Goal: Task Accomplishment & Management: Use online tool/utility

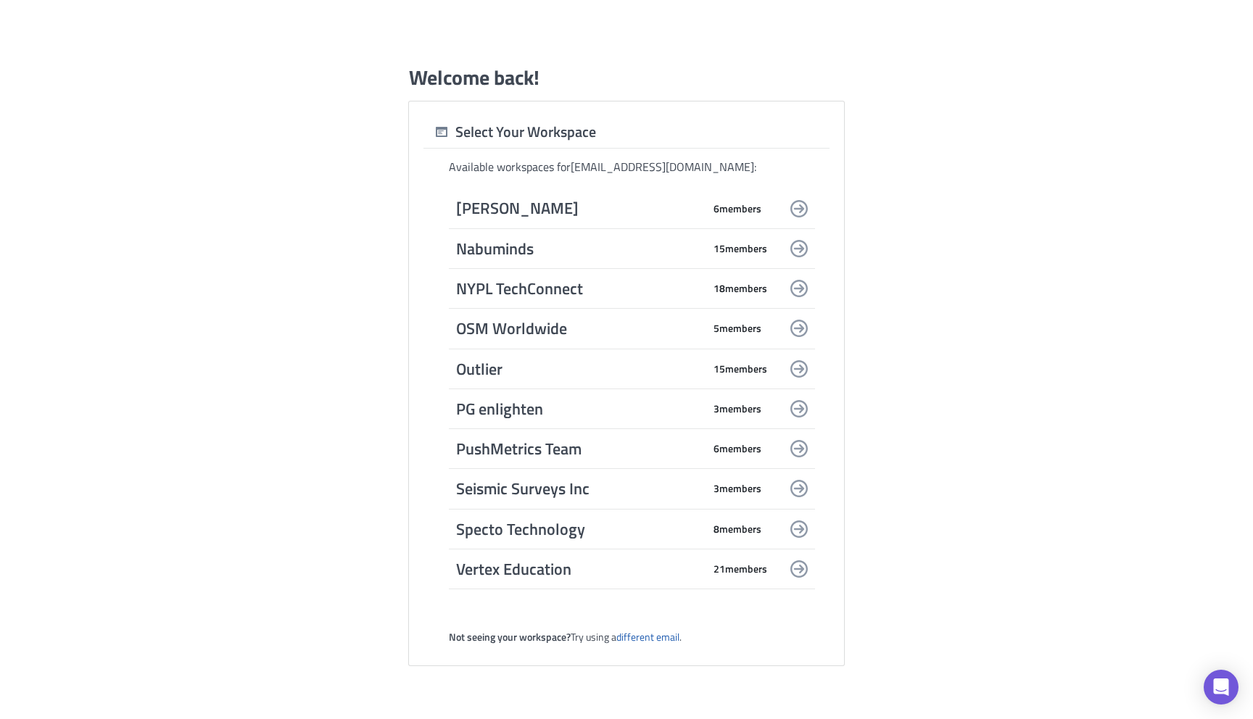
scroll to position [1806, 0]
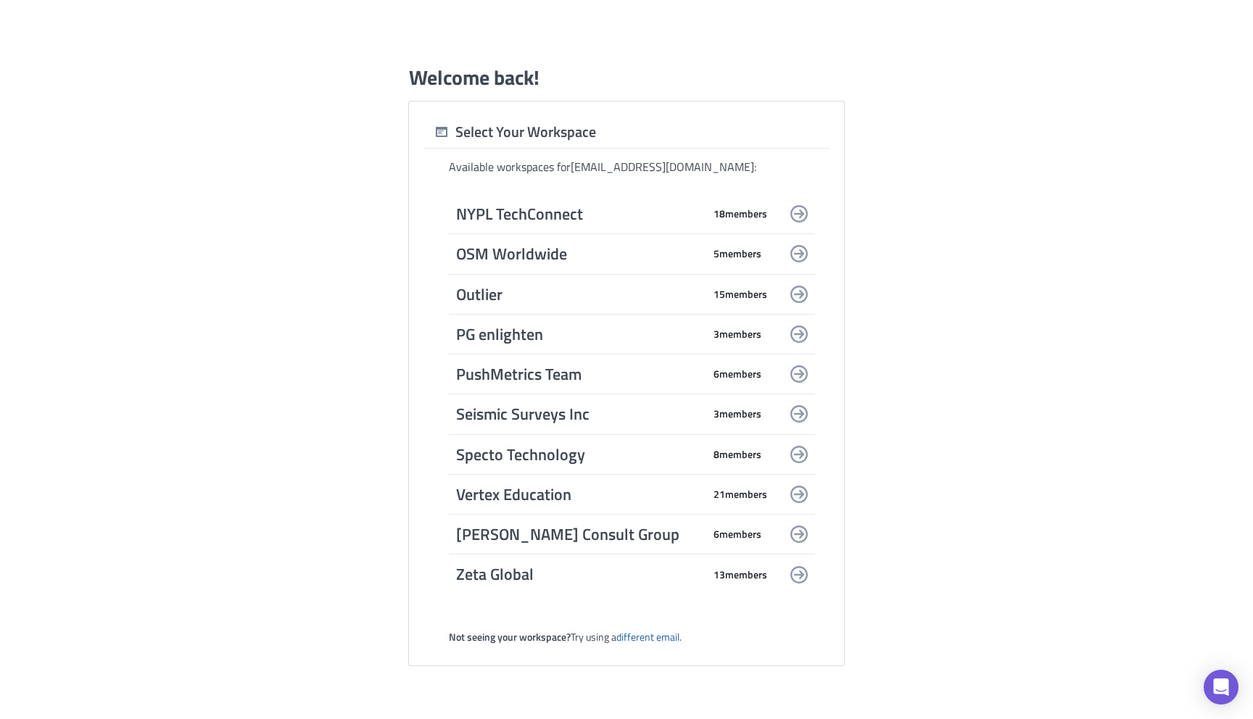
click at [524, 377] on span "PushMetrics Team" at bounding box center [579, 374] width 247 height 20
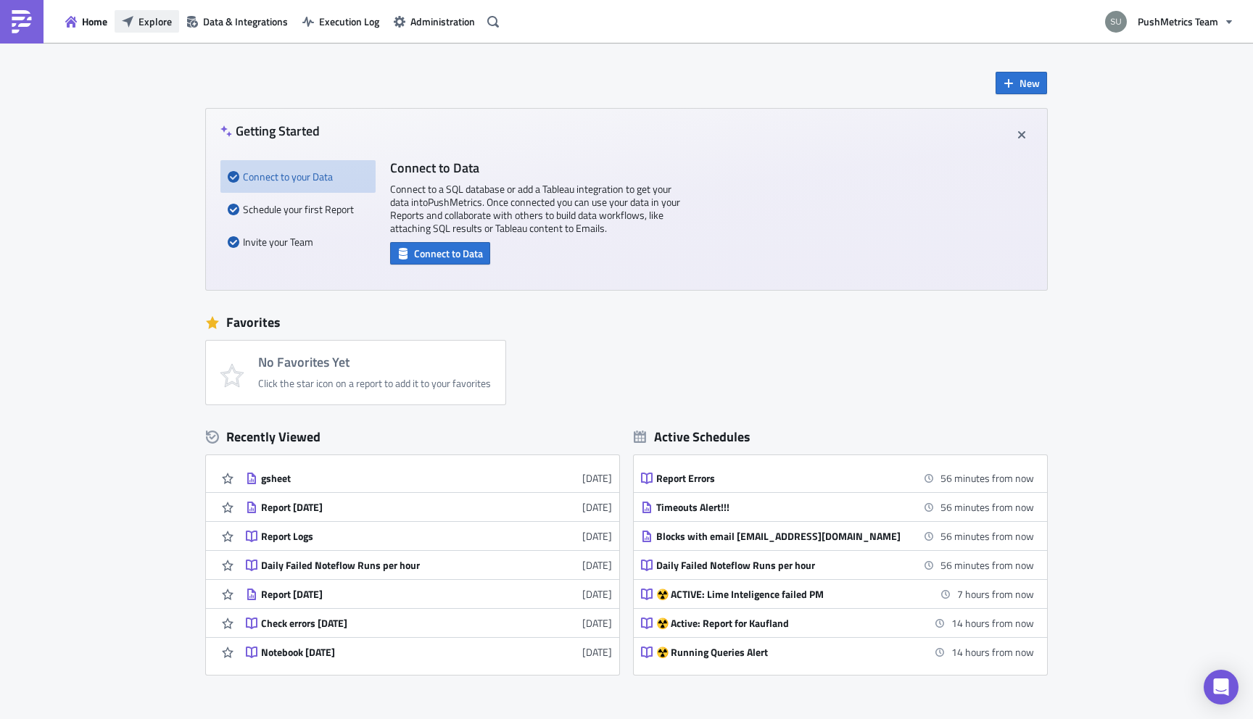
click at [154, 17] on span "Explore" at bounding box center [155, 21] width 33 height 15
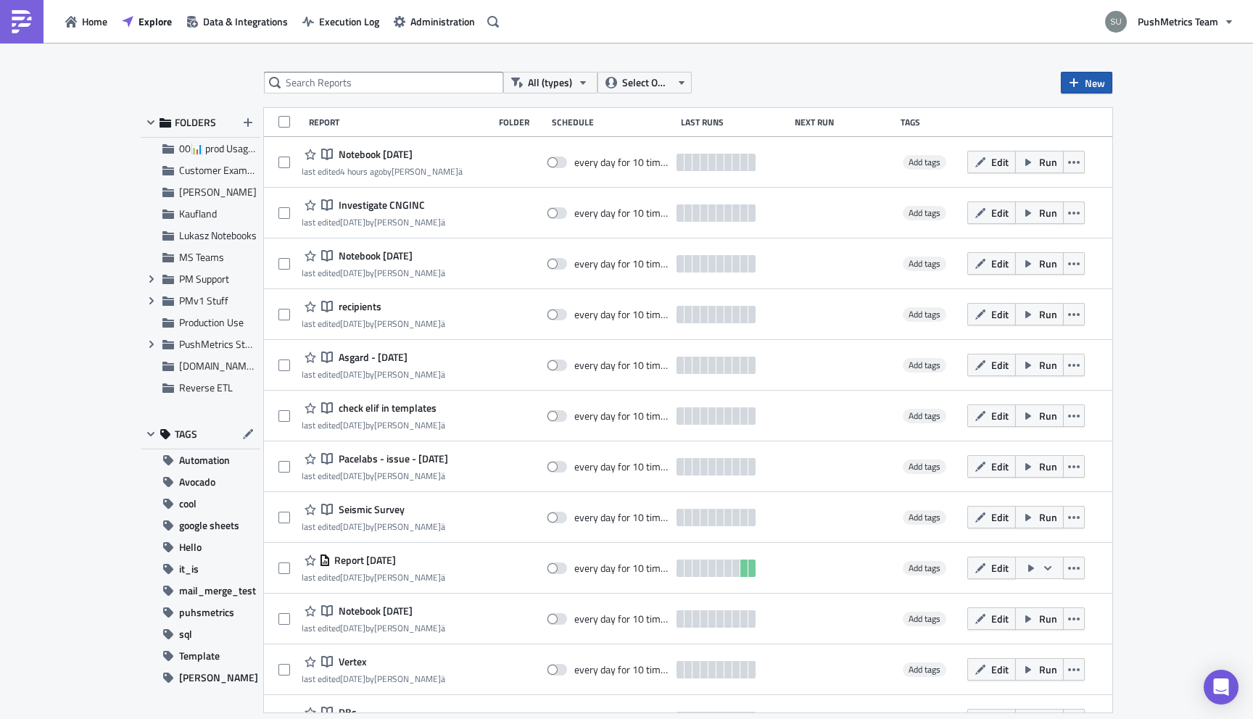
click at [1087, 84] on span "New" at bounding box center [1095, 82] width 20 height 15
click at [1100, 117] on div "Report" at bounding box center [1135, 119] width 96 height 15
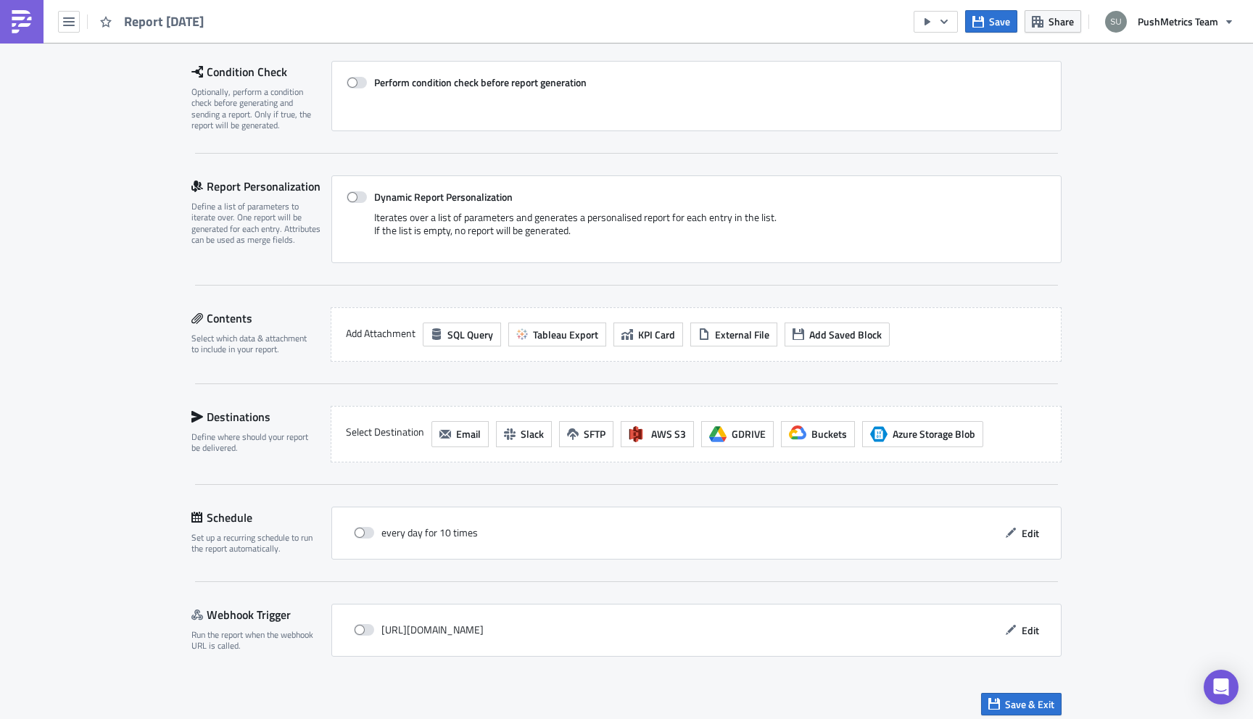
scroll to position [215, 0]
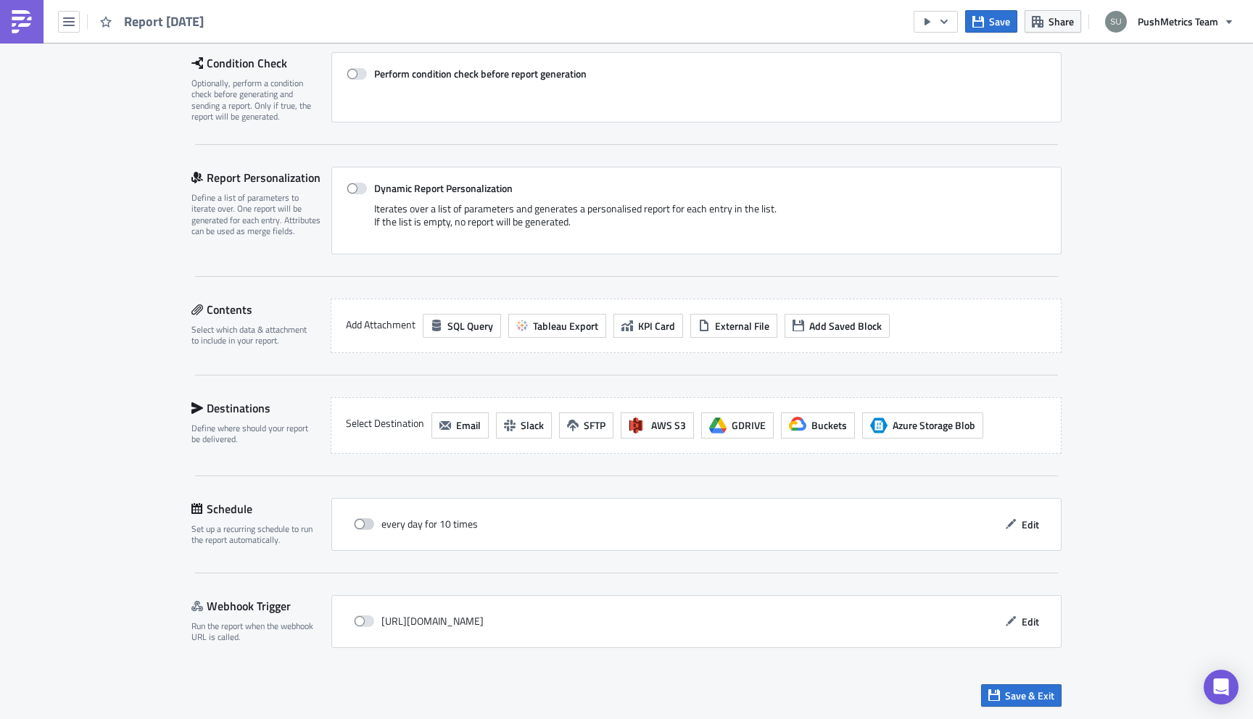
click at [364, 522] on span at bounding box center [364, 524] width 20 height 12
click at [364, 522] on input "checkbox" at bounding box center [361, 524] width 9 height 9
checkbox input "true"
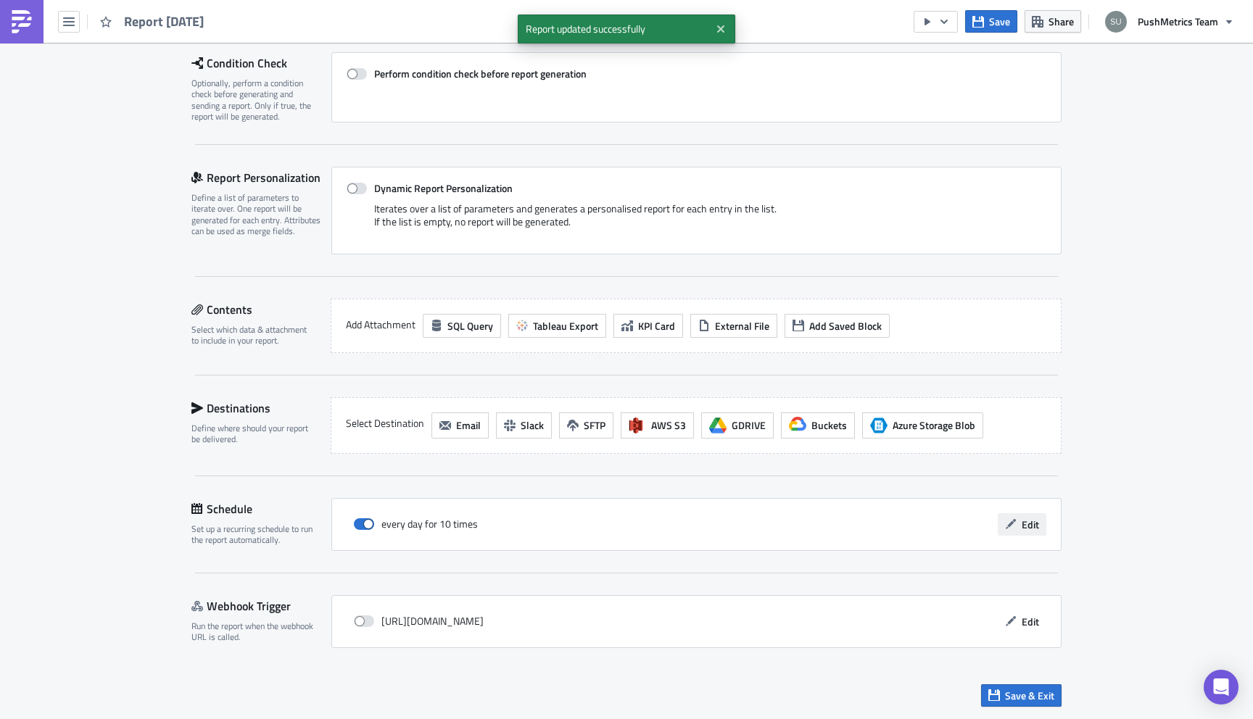
click at [1029, 524] on span "Edit" at bounding box center [1030, 524] width 17 height 15
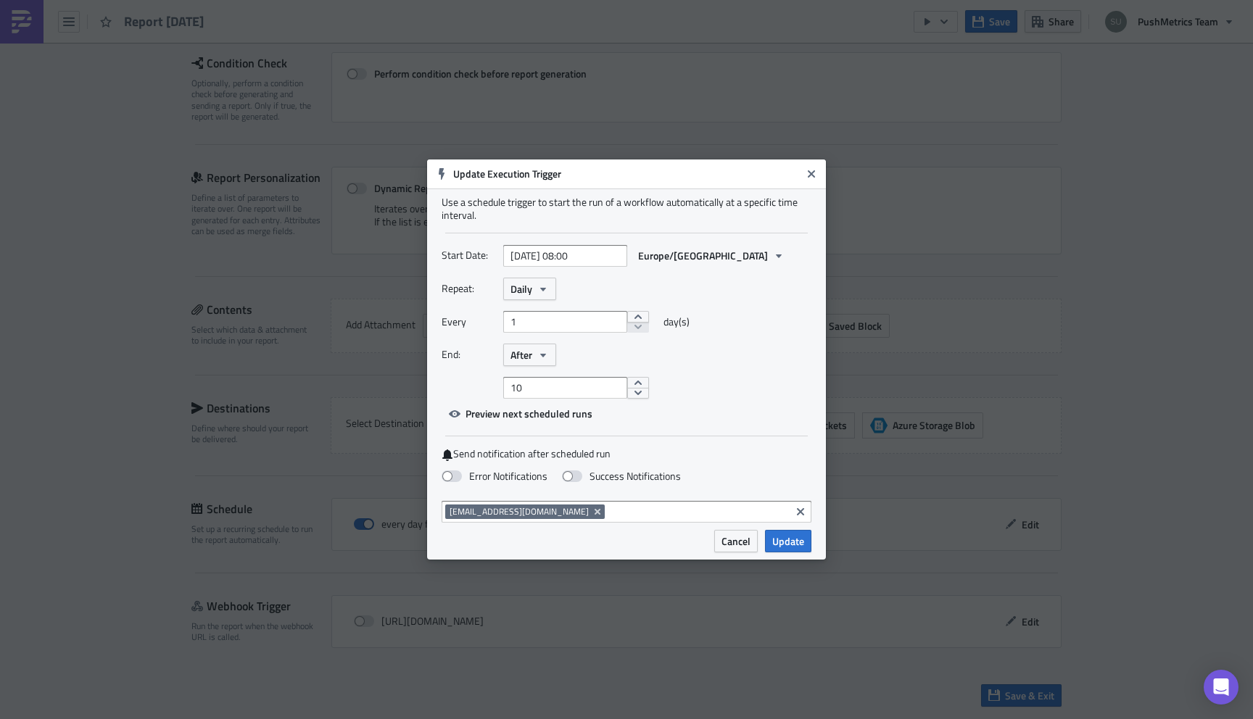
click at [785, 540] on span "Update" at bounding box center [788, 541] width 32 height 15
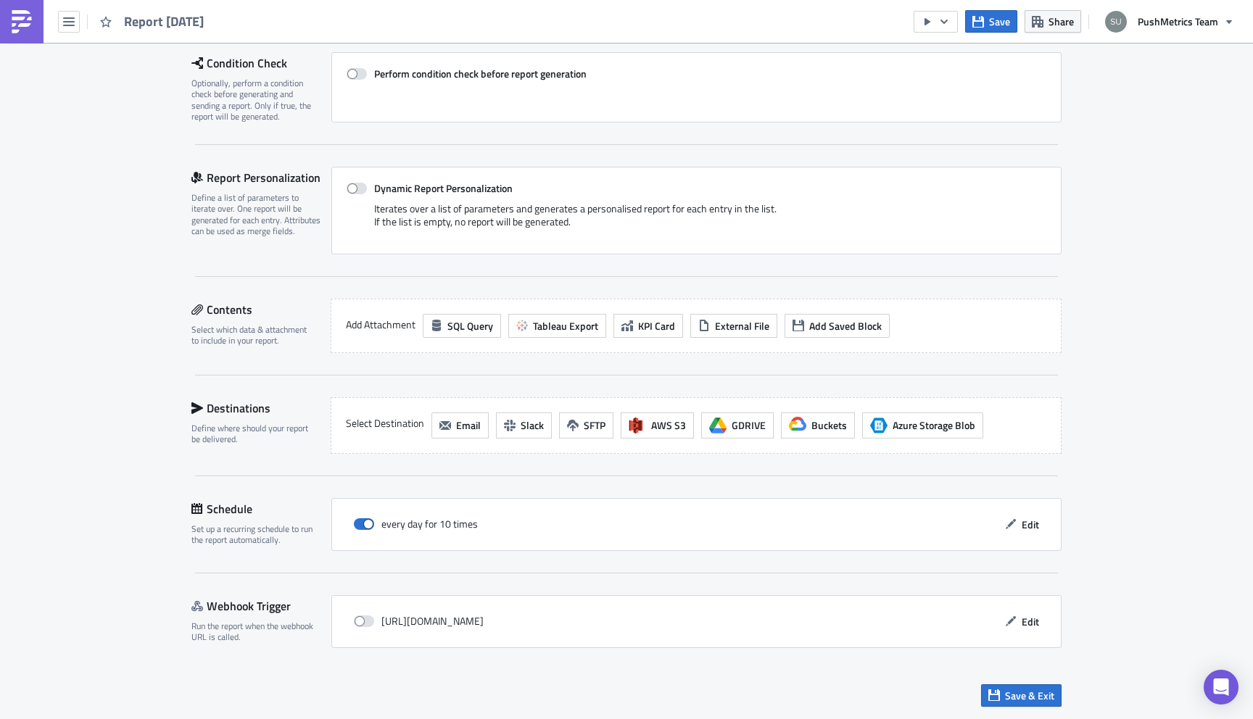
click at [24, 25] on img at bounding box center [21, 21] width 23 height 23
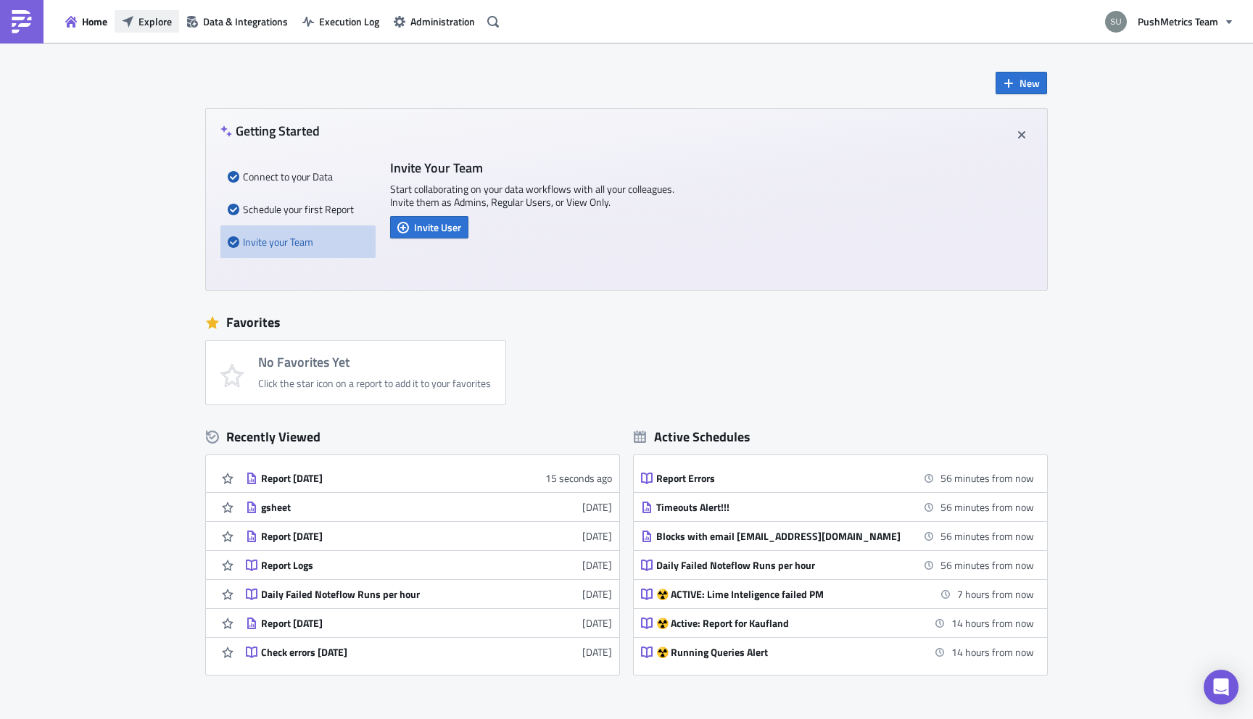
click at [159, 22] on span "Explore" at bounding box center [155, 21] width 33 height 15
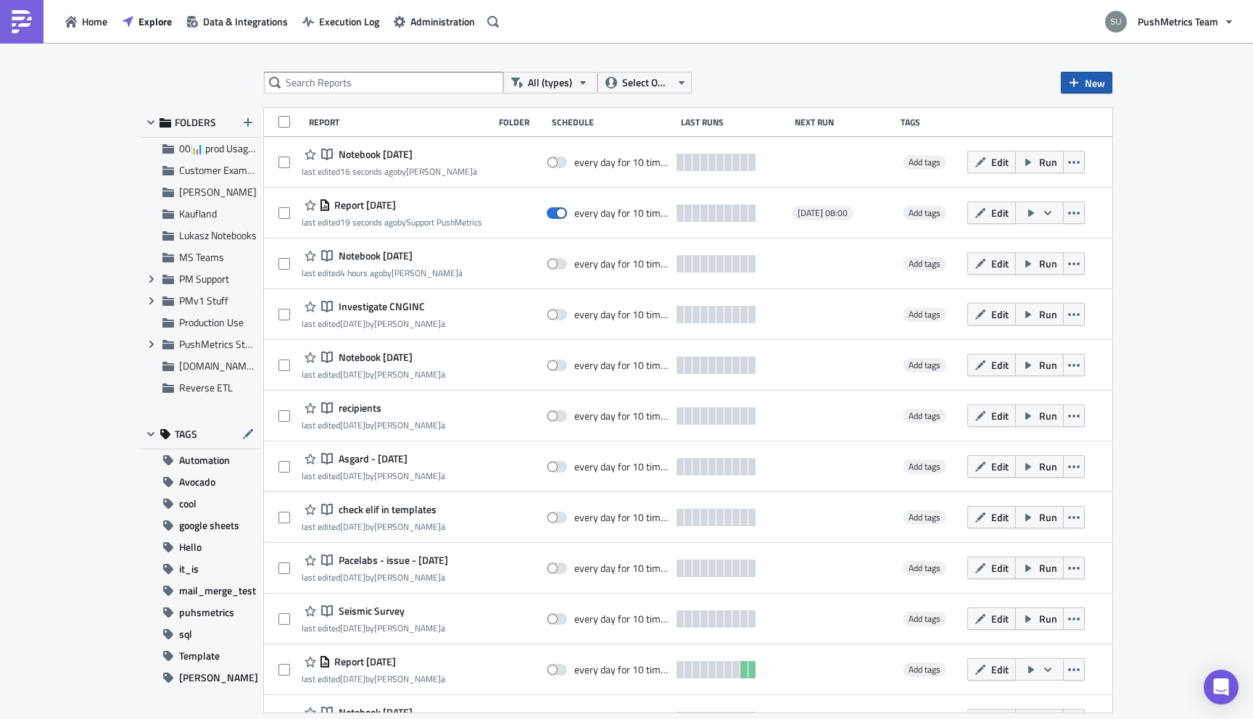
click at [1069, 87] on icon "button" at bounding box center [1074, 83] width 12 height 12
click at [1088, 133] on div "Notebook" at bounding box center [1135, 140] width 96 height 15
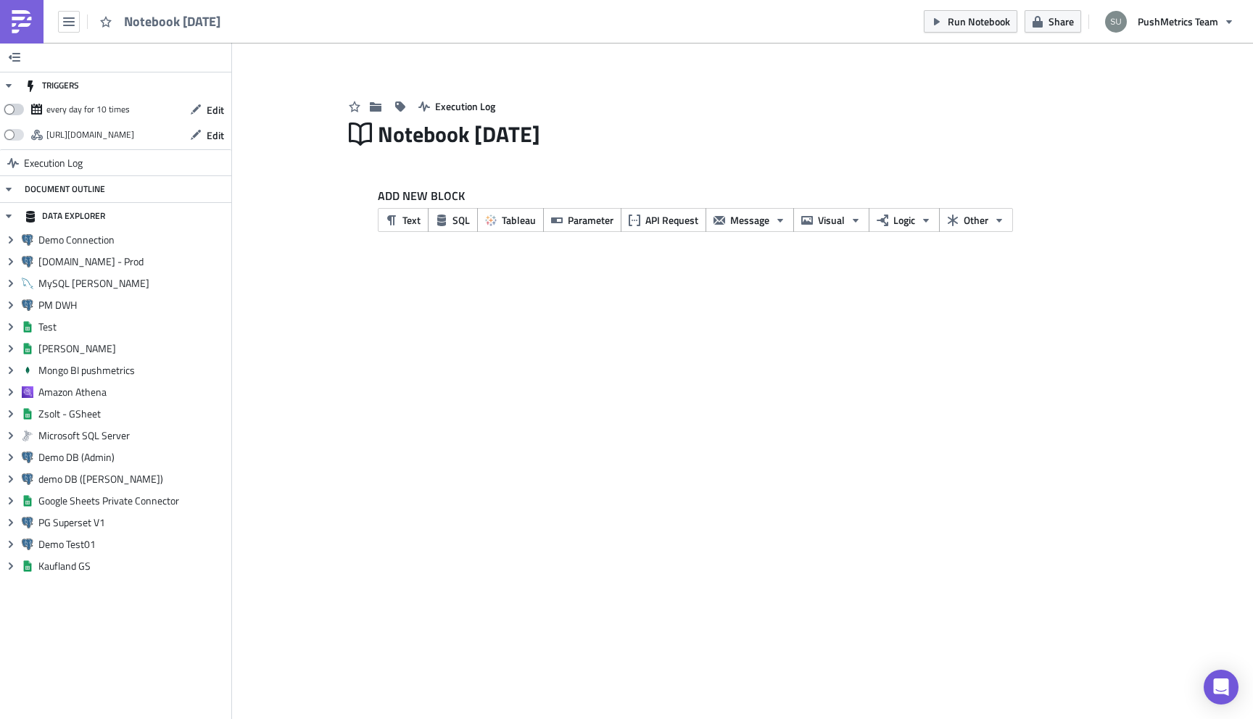
click at [18, 105] on span at bounding box center [14, 110] width 20 height 12
click at [16, 105] on input "checkbox" at bounding box center [11, 105] width 9 height 9
checkbox input "true"
click at [212, 108] on span "Edit" at bounding box center [215, 109] width 17 height 15
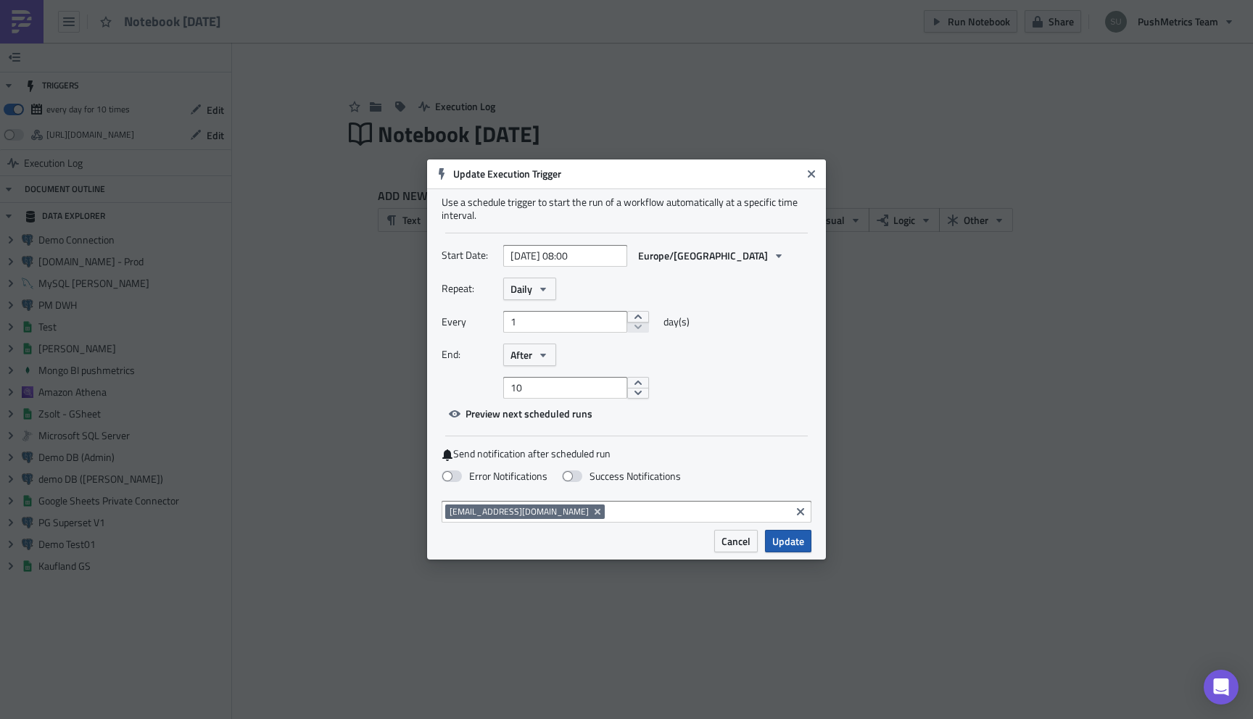
click at [790, 550] on button "Update" at bounding box center [788, 541] width 46 height 22
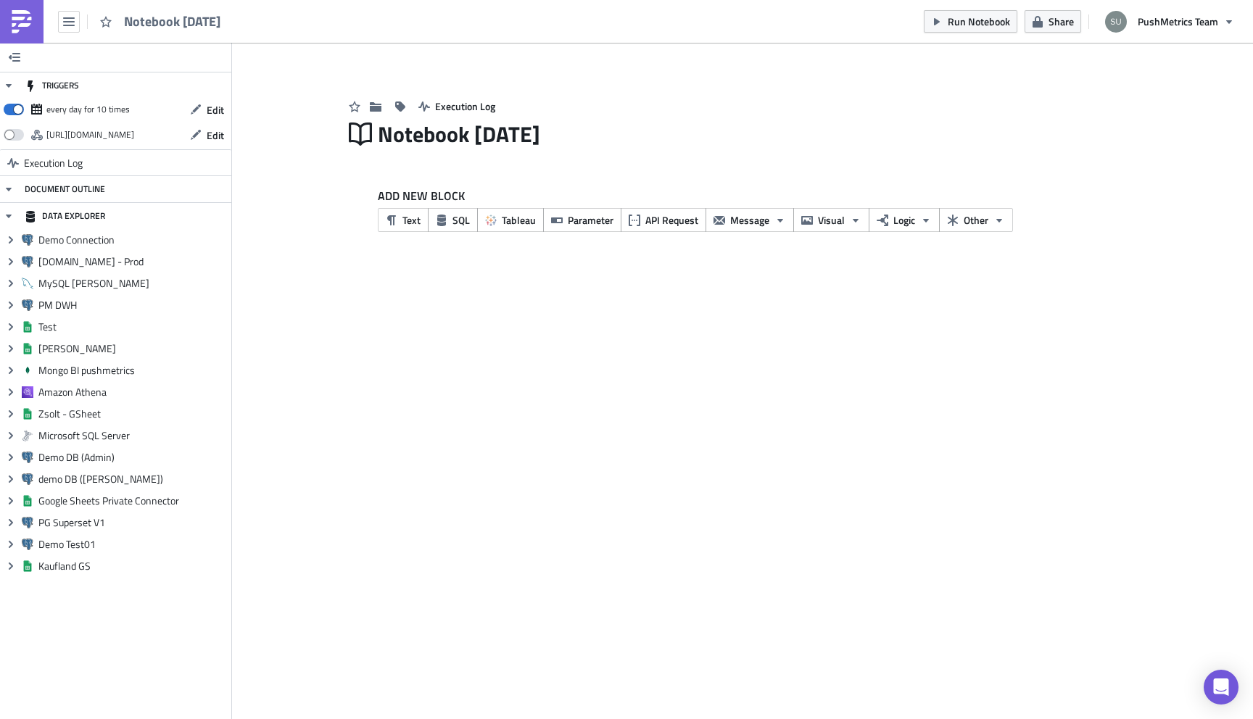
click at [19, 30] on img at bounding box center [21, 21] width 23 height 23
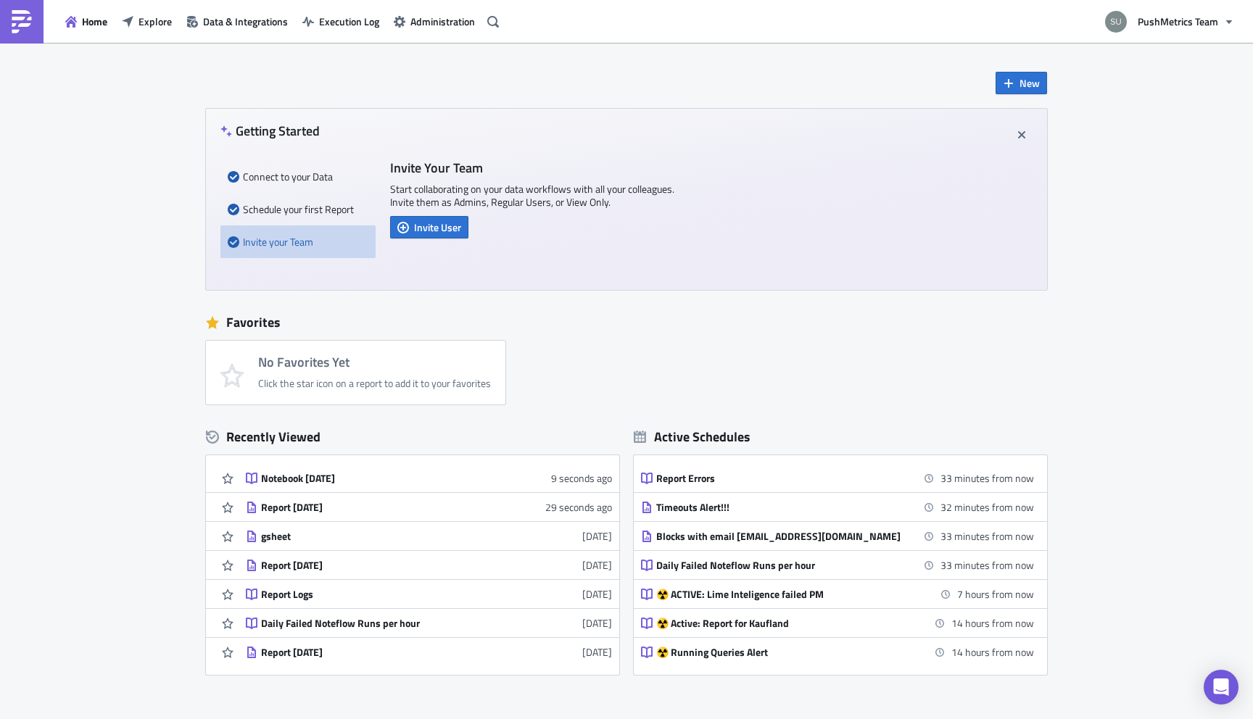
click at [1138, 168] on div "New Getting Started Connect to your Data Schedule your first Report Invite your…" at bounding box center [626, 431] width 1253 height 777
